Goal: Transaction & Acquisition: Obtain resource

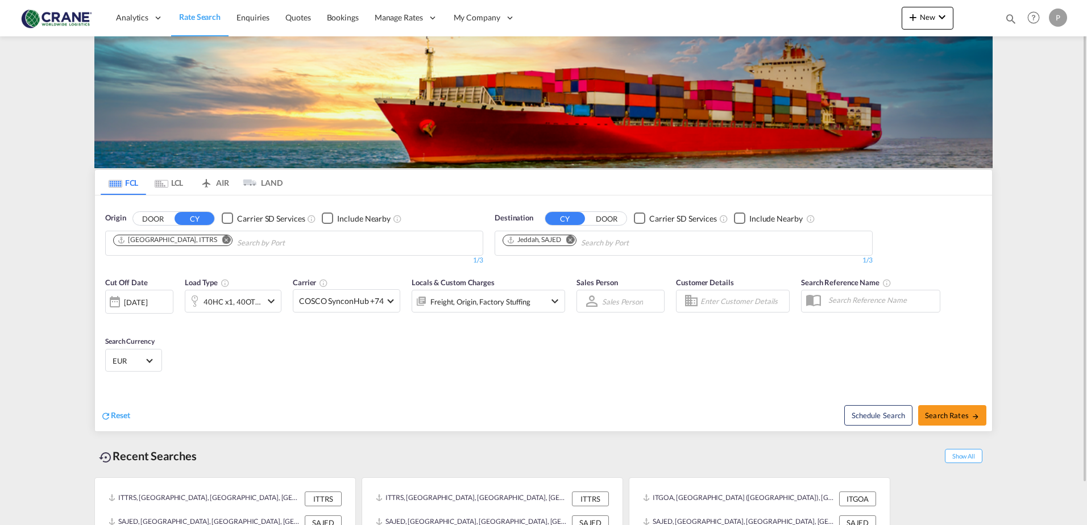
click at [222, 238] on md-icon "Remove" at bounding box center [226, 239] width 9 height 9
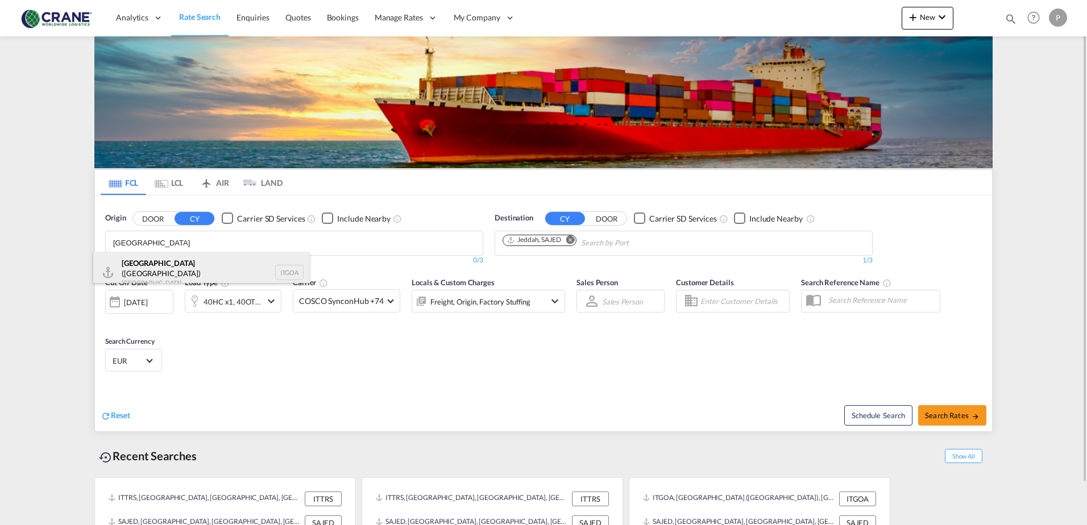
type input "[GEOGRAPHIC_DATA]"
click at [190, 260] on div "[GEOGRAPHIC_DATA] ([GEOGRAPHIC_DATA]) [GEOGRAPHIC_DATA] ITGOA" at bounding box center [201, 272] width 216 height 41
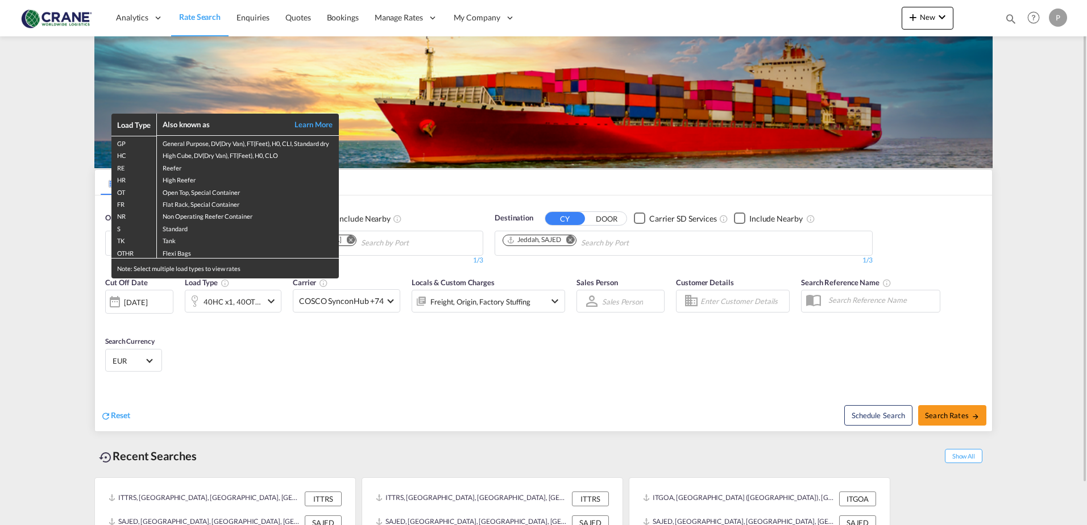
click at [227, 299] on div "Load Type Also known as Learn More GP General Purpose, DV(Dry Van), FT(Feet), H…" at bounding box center [543, 262] width 1087 height 525
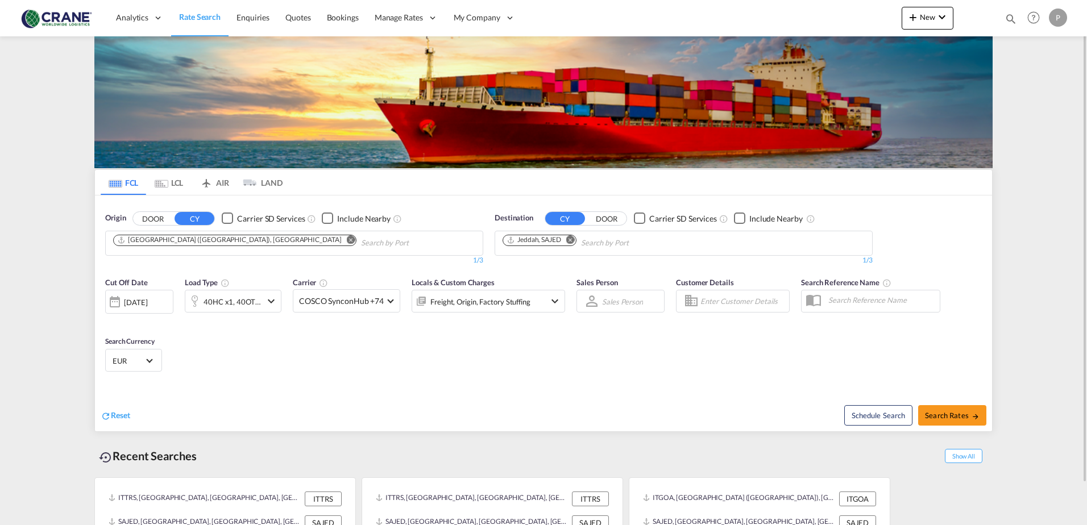
click at [267, 305] on md-icon "icon-chevron-down" at bounding box center [271, 302] width 14 height 14
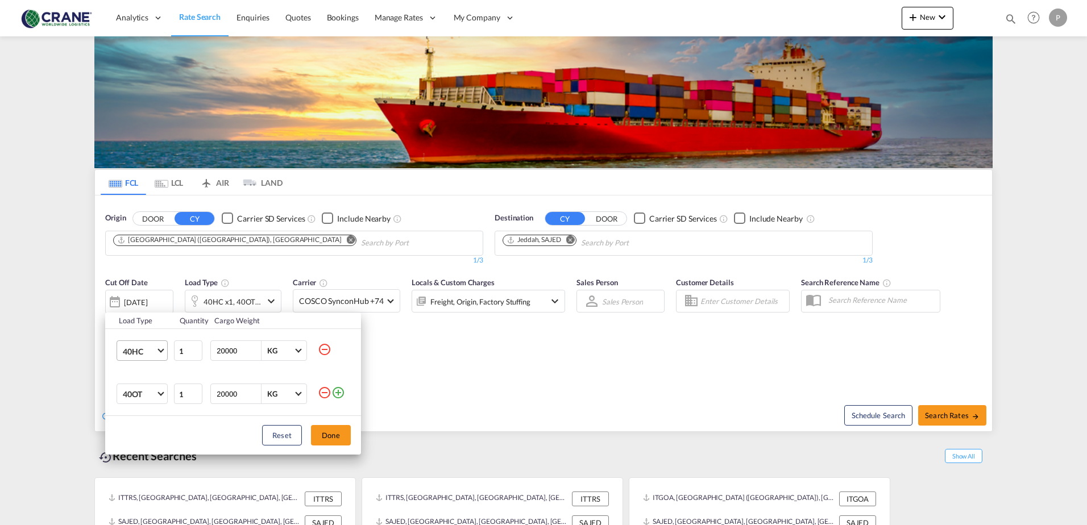
click at [156, 348] on md-select-value "40HC" at bounding box center [144, 350] width 45 height 19
click at [144, 300] on md-option "20GP" at bounding box center [152, 296] width 77 height 27
click at [160, 389] on md-select-value "40OT" at bounding box center [144, 393] width 45 height 19
click at [156, 363] on md-option "40GP" at bounding box center [152, 362] width 77 height 27
click at [335, 434] on button "Done" at bounding box center [331, 435] width 40 height 20
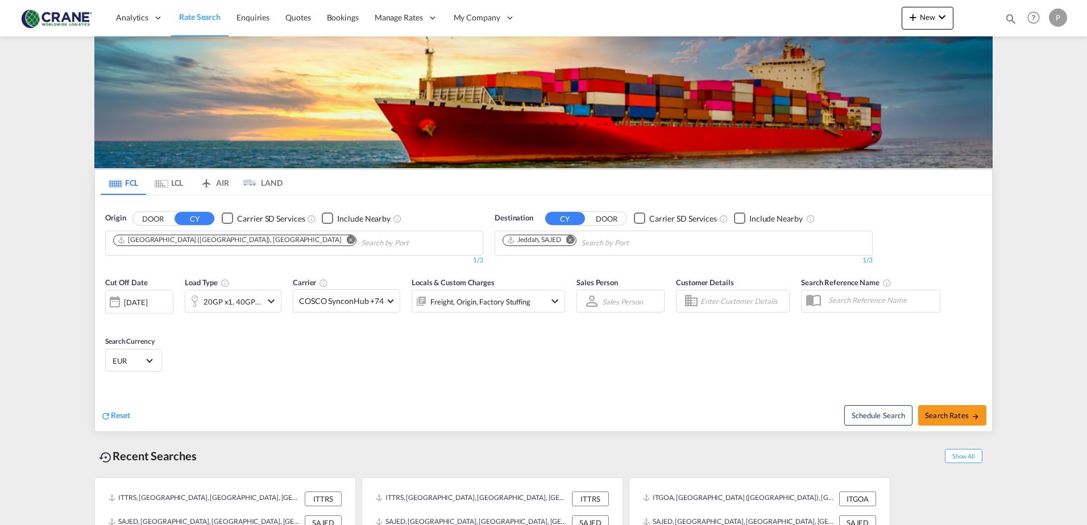
click at [573, 242] on md-icon "Remove" at bounding box center [570, 239] width 9 height 9
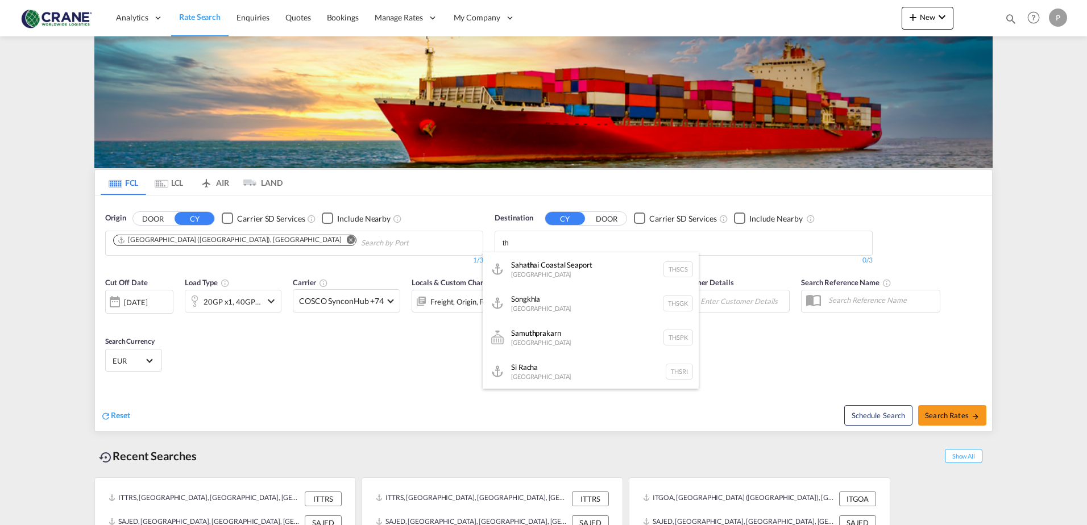
type input "t"
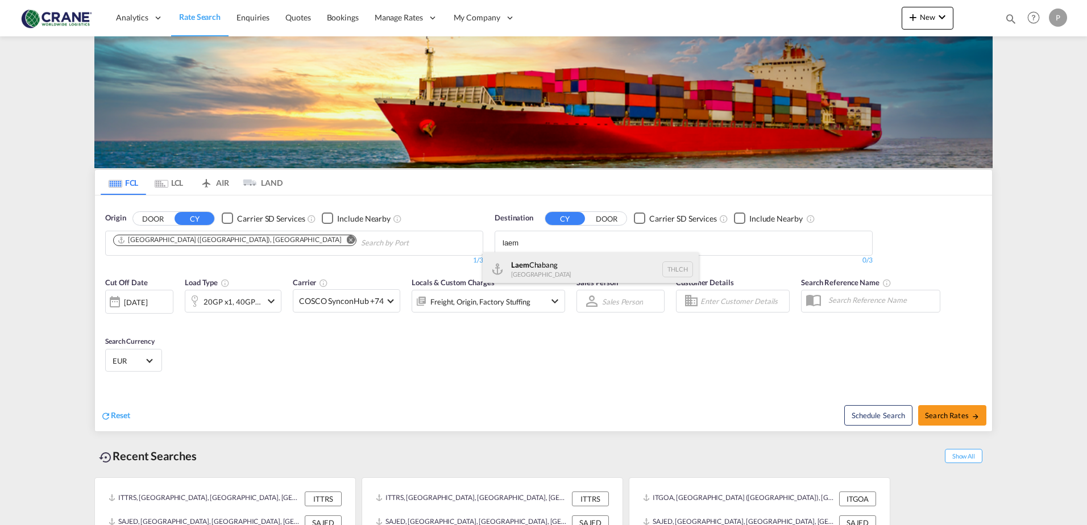
type input "laem"
click at [572, 263] on div "Laem Chabang [GEOGRAPHIC_DATA] THLCH" at bounding box center [591, 269] width 216 height 34
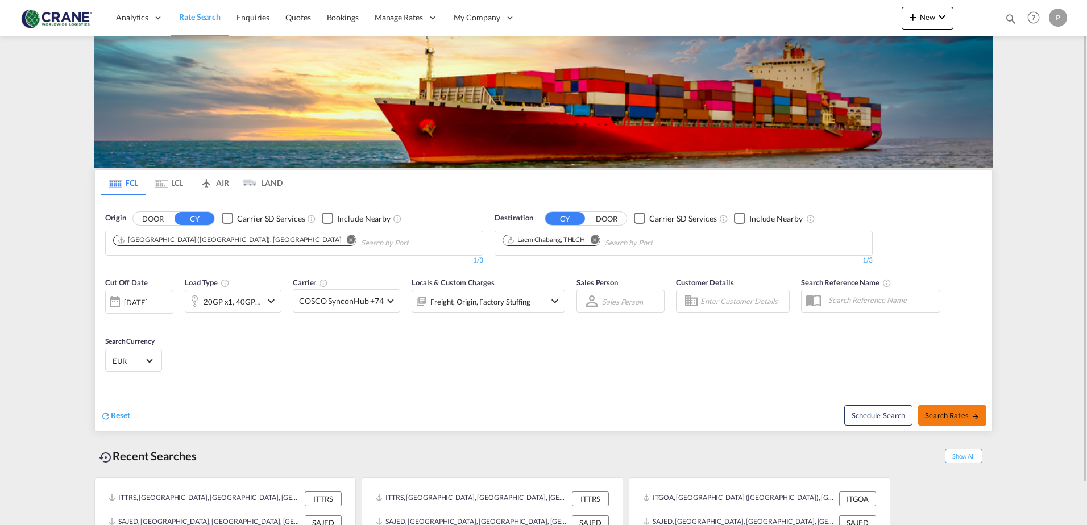
click at [960, 417] on span "Search Rates" at bounding box center [952, 415] width 55 height 9
type input "ITGOA to THLCH / [DATE]"
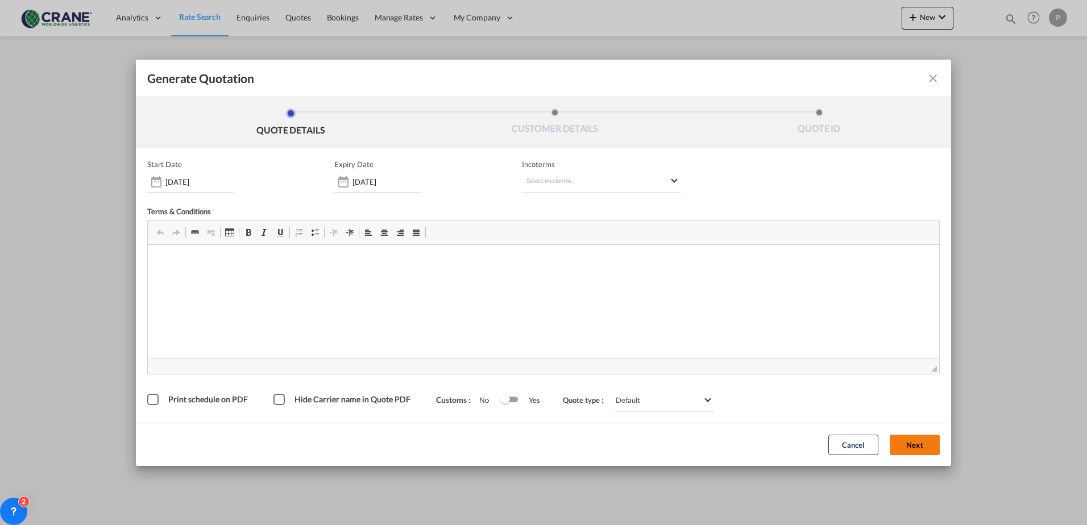
click at [898, 445] on button "Next" at bounding box center [915, 445] width 50 height 20
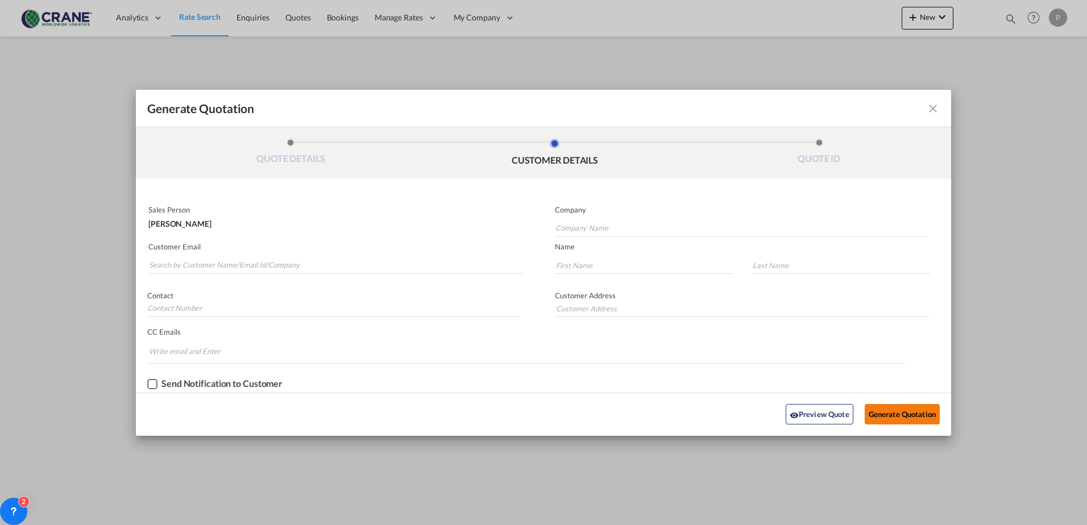
click at [897, 414] on button "Generate Quotation" at bounding box center [902, 414] width 75 height 20
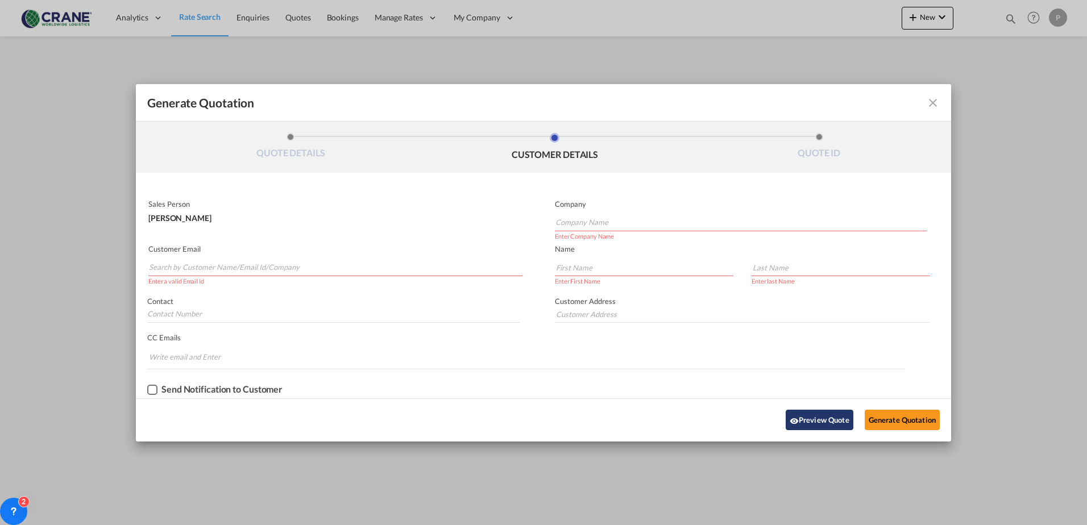
click at [806, 419] on button "Preview Quote" at bounding box center [820, 420] width 68 height 20
click at [824, 420] on button "Preview Quote" at bounding box center [820, 420] width 68 height 20
click at [939, 104] on md-icon "icon-close fg-AAA8AD cursor m-0" at bounding box center [933, 103] width 14 height 14
